Goal: Find specific page/section: Find specific page/section

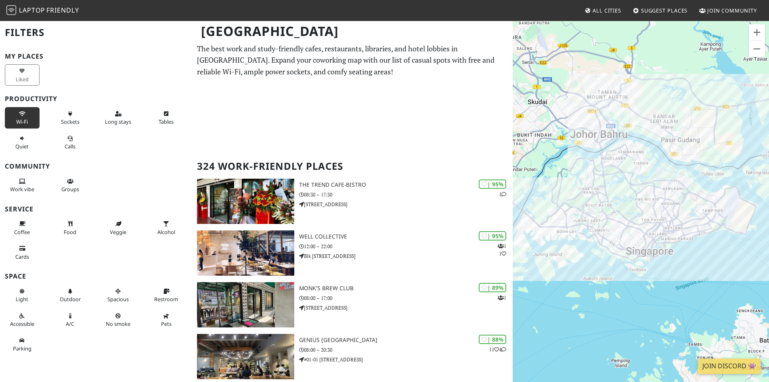
click at [27, 120] on span "Wi-Fi" at bounding box center [22, 121] width 12 height 7
click at [65, 118] on button "Sockets" at bounding box center [70, 117] width 35 height 21
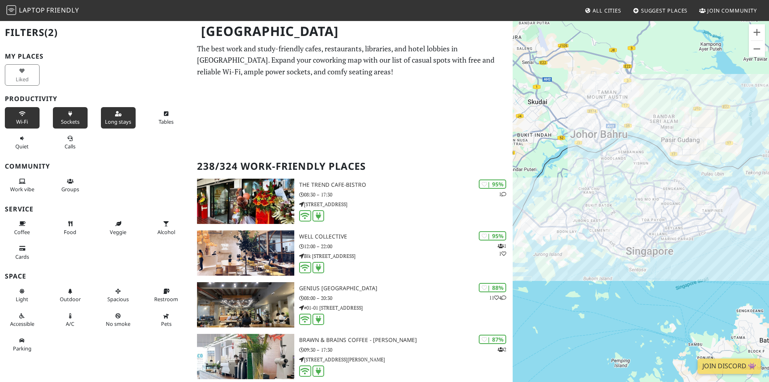
click at [110, 120] on span "Long stays" at bounding box center [118, 121] width 26 height 7
click at [159, 118] on button "Tables" at bounding box center [166, 117] width 35 height 21
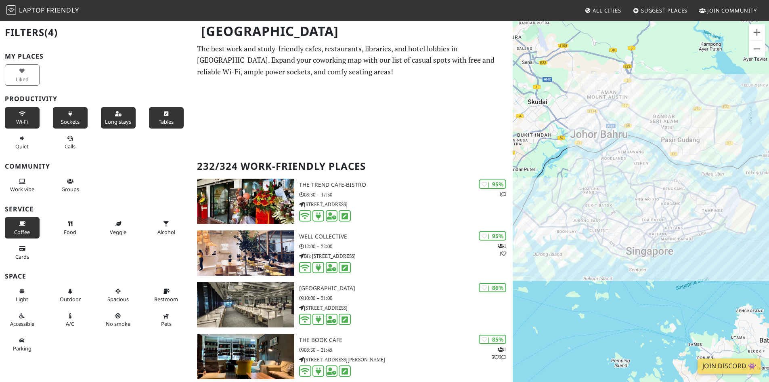
click at [24, 225] on icon at bounding box center [22, 223] width 6 height 5
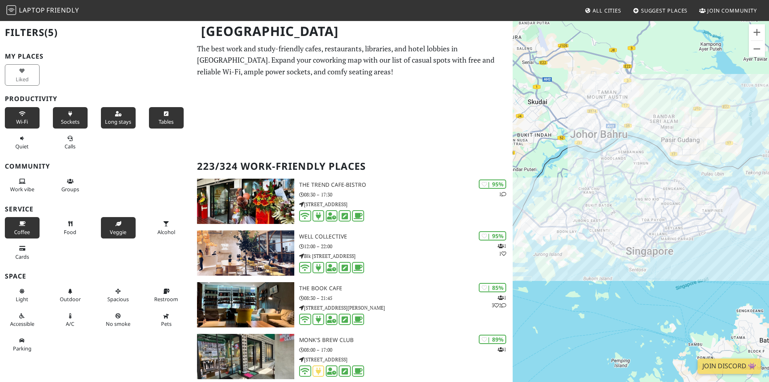
click at [107, 226] on button "Veggie" at bounding box center [118, 227] width 35 height 21
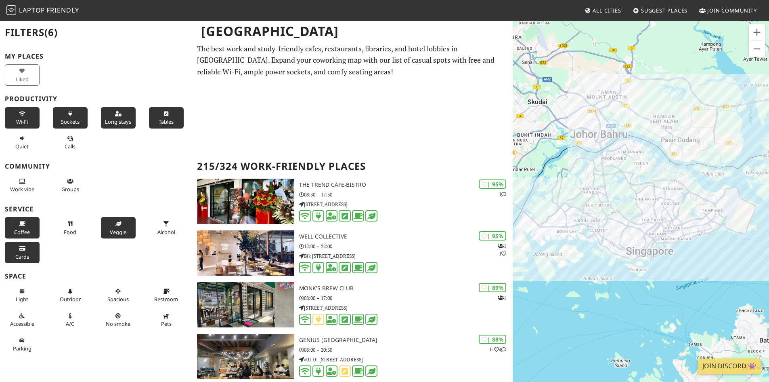
click at [26, 258] on span "Cards" at bounding box center [22, 256] width 14 height 7
drag, startPoint x: 64, startPoint y: 229, endPoint x: 37, endPoint y: 224, distance: 27.5
click at [64, 229] on span "Food" at bounding box center [70, 231] width 13 height 7
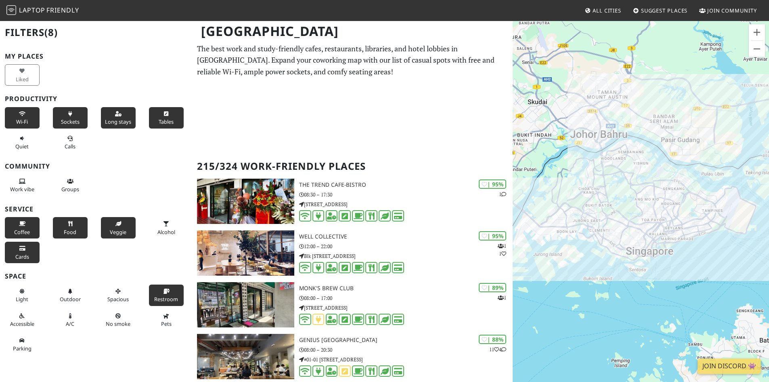
click at [158, 293] on button "Restroom" at bounding box center [166, 294] width 35 height 21
click at [80, 319] on button "A/C" at bounding box center [70, 319] width 35 height 21
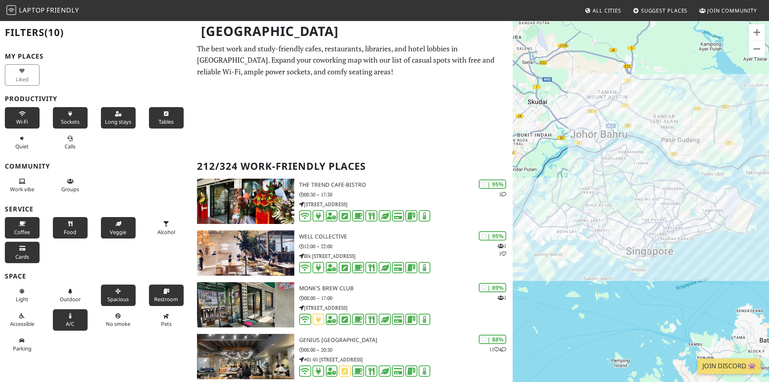
click at [101, 297] on button "Spacious" at bounding box center [118, 294] width 35 height 21
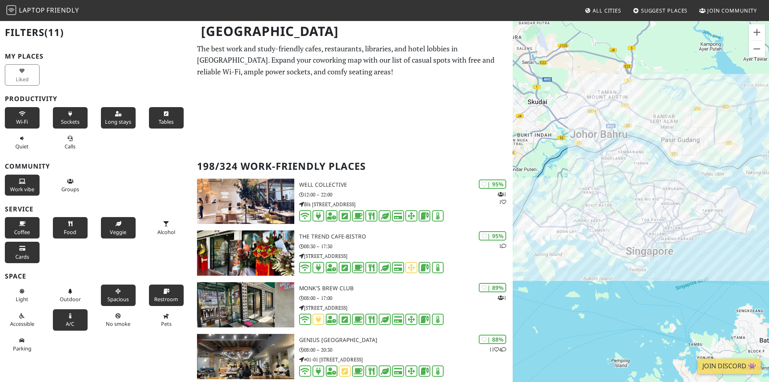
click at [25, 186] on span "Work vibe" at bounding box center [22, 188] width 24 height 7
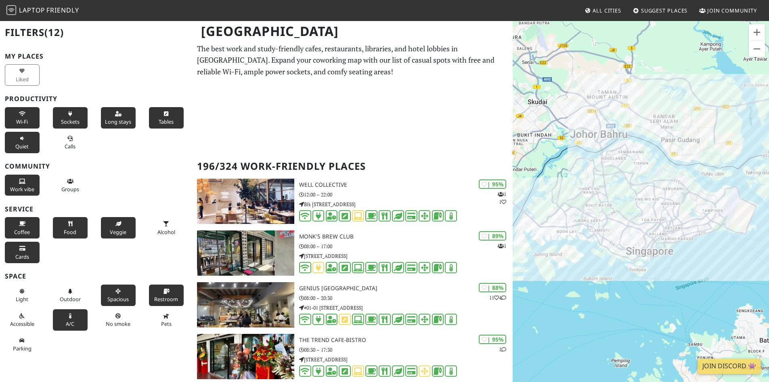
click at [14, 147] on button "Quiet" at bounding box center [22, 142] width 35 height 21
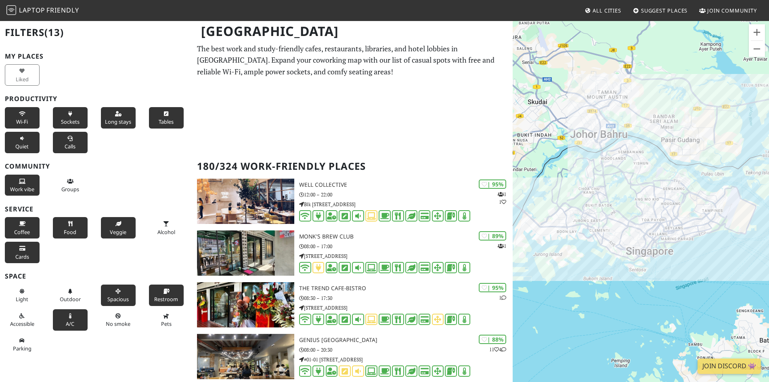
click at [64, 140] on button "Calls" at bounding box center [70, 142] width 35 height 21
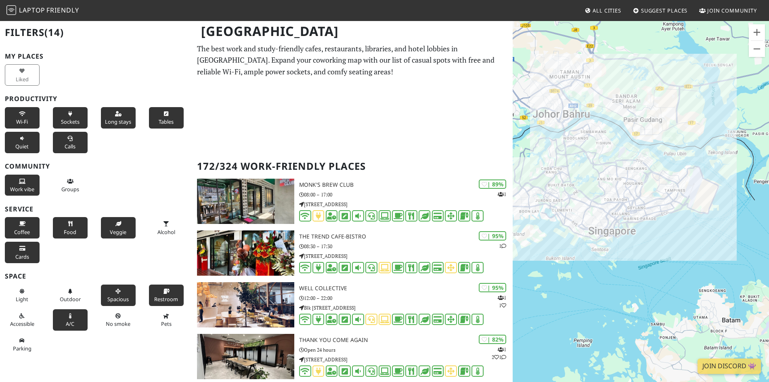
drag, startPoint x: 648, startPoint y: 210, endPoint x: 647, endPoint y: 198, distance: 12.6
click at [647, 198] on div "To navigate, press the arrow keys." at bounding box center [641, 211] width 256 height 382
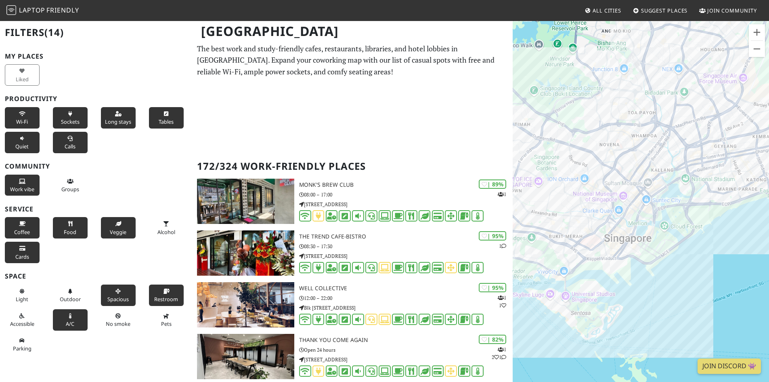
drag, startPoint x: 641, startPoint y: 236, endPoint x: 561, endPoint y: 99, distance: 158.8
click at [561, 99] on div "To navigate, press the arrow keys." at bounding box center [641, 211] width 256 height 382
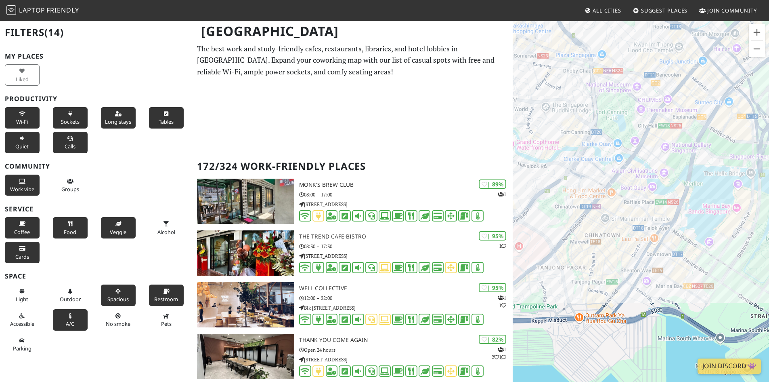
drag, startPoint x: 594, startPoint y: 273, endPoint x: 546, endPoint y: 211, distance: 78.4
click at [546, 211] on div "To navigate, press the arrow keys." at bounding box center [641, 211] width 256 height 382
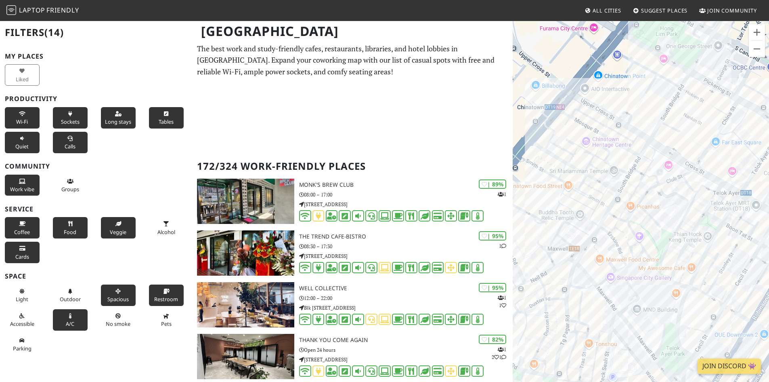
drag, startPoint x: 554, startPoint y: 322, endPoint x: 696, endPoint y: 200, distance: 186.8
click at [696, 200] on div "To navigate, press the arrow keys." at bounding box center [641, 211] width 256 height 382
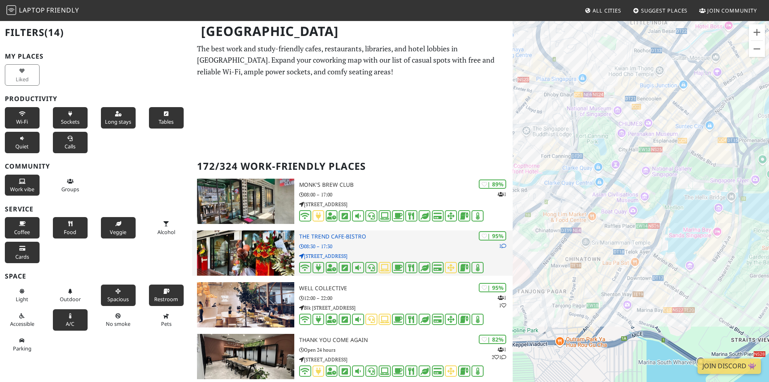
drag, startPoint x: 598, startPoint y: 166, endPoint x: 504, endPoint y: 233, distance: 115.0
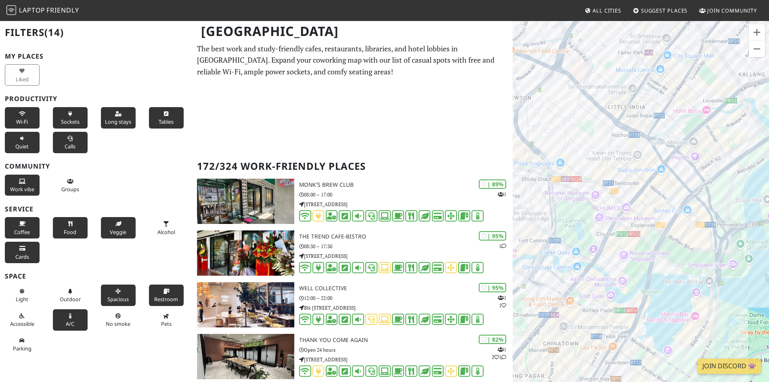
drag, startPoint x: 664, startPoint y: 129, endPoint x: 651, endPoint y: 205, distance: 77.4
click at [651, 205] on div "To navigate, press the arrow keys." at bounding box center [641, 211] width 256 height 382
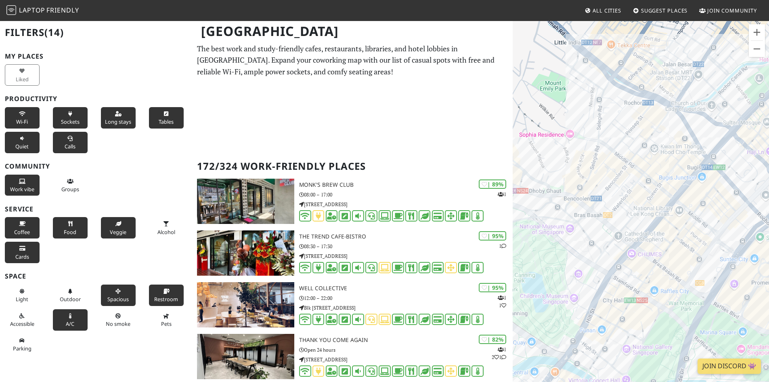
drag, startPoint x: 585, startPoint y: 197, endPoint x: 621, endPoint y: 200, distance: 35.7
click at [621, 200] on div "To navigate, press the arrow keys." at bounding box center [641, 211] width 256 height 382
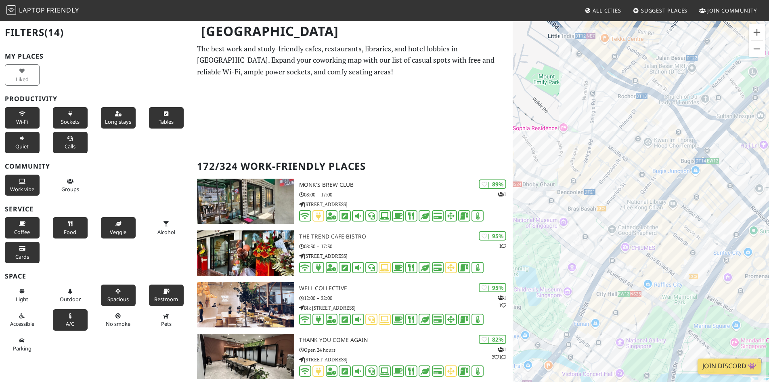
drag, startPoint x: 696, startPoint y: 243, endPoint x: 668, endPoint y: 231, distance: 30.6
click at [668, 231] on div "To navigate, press the arrow keys." at bounding box center [641, 211] width 256 height 382
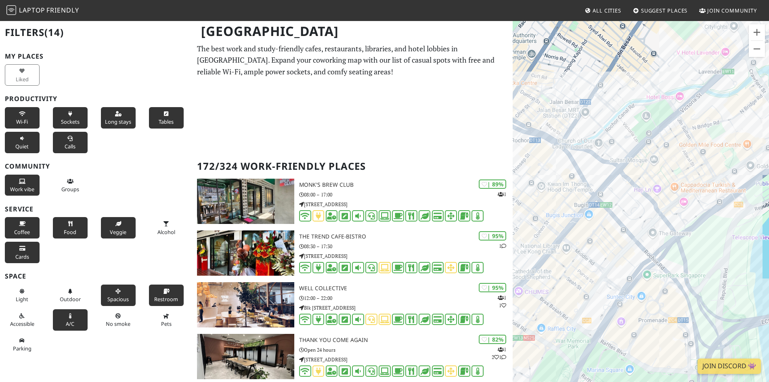
drag, startPoint x: 678, startPoint y: 200, endPoint x: 582, endPoint y: 254, distance: 110.7
click at [582, 254] on div "To navigate, press the arrow keys." at bounding box center [641, 211] width 256 height 382
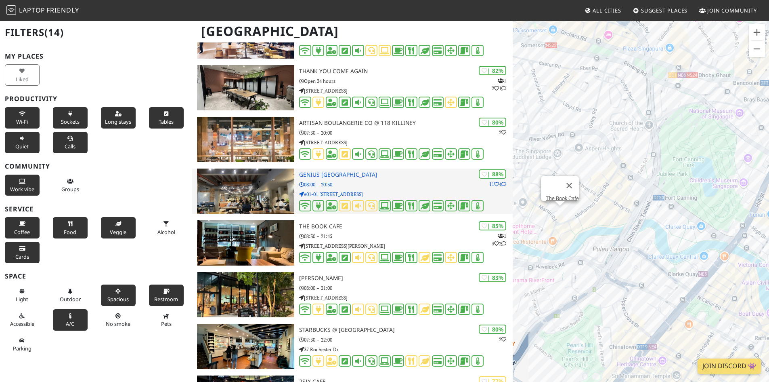
scroll to position [283, 0]
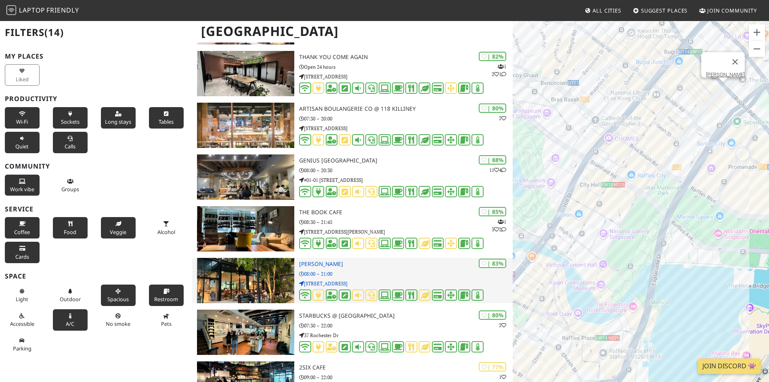
click at [261, 282] on img at bounding box center [245, 280] width 97 height 45
click at [306, 268] on div "| 83% [PERSON_NAME] 08:00 – 21:00 [STREET_ADDRESS]" at bounding box center [406, 280] width 214 height 45
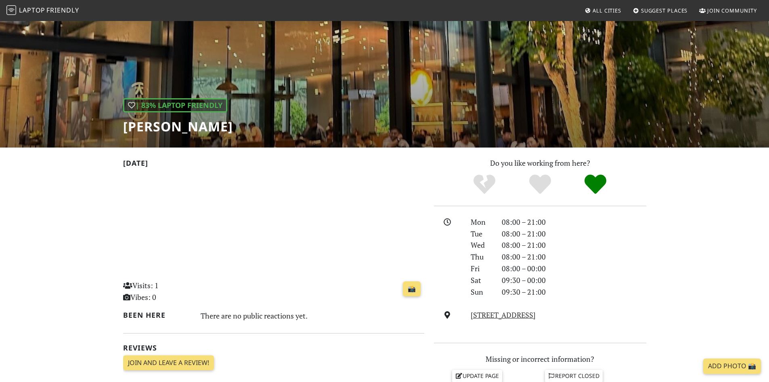
scroll to position [40, 0]
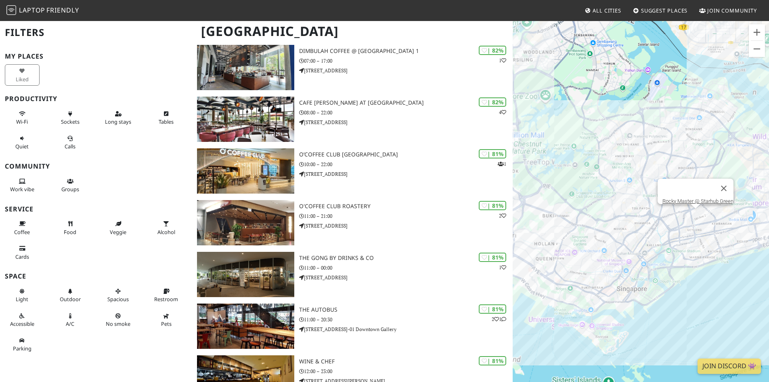
scroll to position [751, 0]
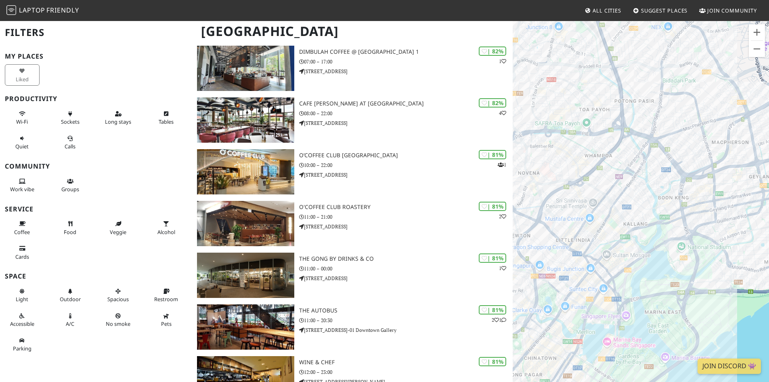
drag, startPoint x: 645, startPoint y: 275, endPoint x: 563, endPoint y: 253, distance: 84.6
click at [563, 253] on div "To navigate, press the arrow keys." at bounding box center [641, 211] width 256 height 382
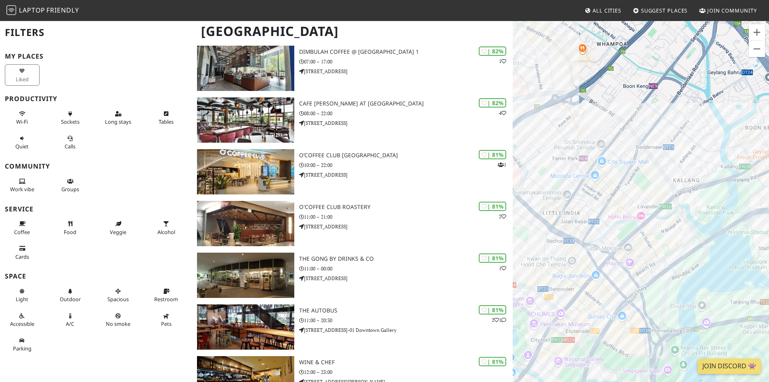
drag, startPoint x: 656, startPoint y: 290, endPoint x: 637, endPoint y: 242, distance: 50.8
click at [637, 242] on div "To navigate, press the arrow keys." at bounding box center [641, 211] width 256 height 382
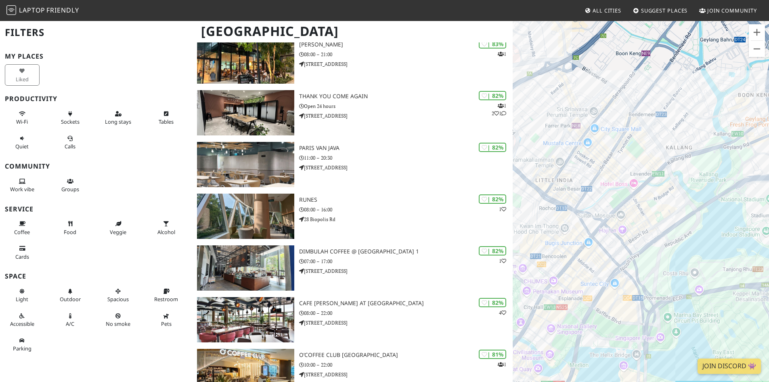
scroll to position [549, 0]
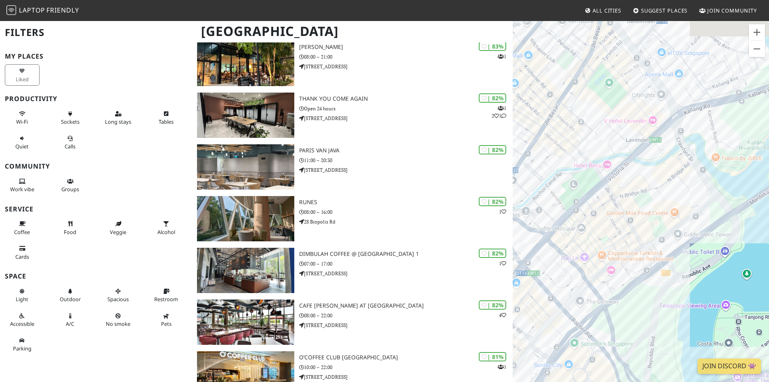
drag, startPoint x: 617, startPoint y: 270, endPoint x: 649, endPoint y: 246, distance: 39.6
click at [604, 314] on div "To navigate, press the arrow keys." at bounding box center [641, 211] width 256 height 382
